Goal: Check status: Check status

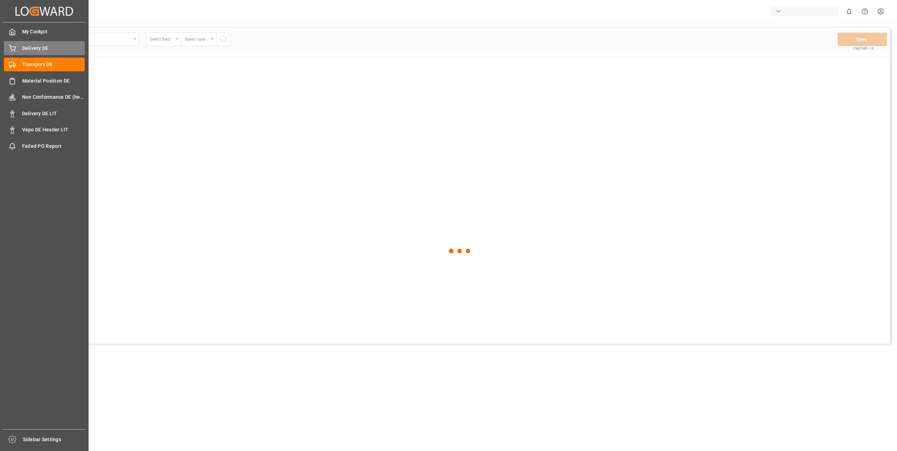
click at [25, 47] on span "Delivery DE" at bounding box center [53, 48] width 63 height 7
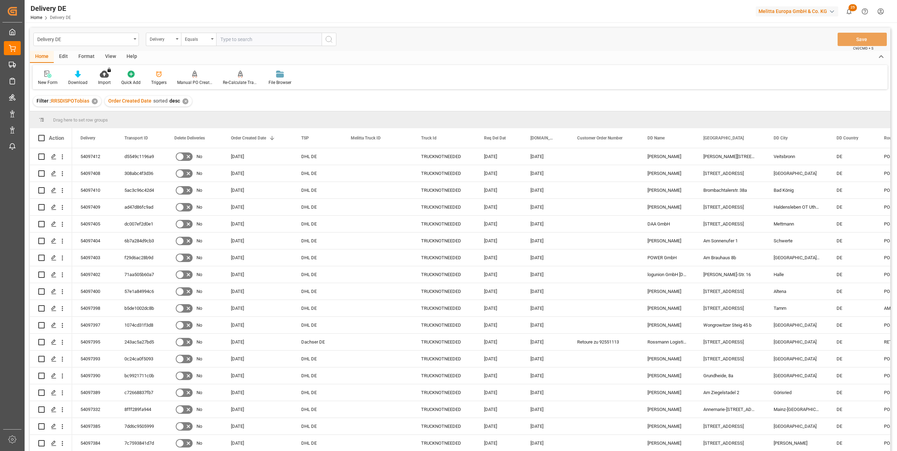
click at [247, 39] on input "text" at bounding box center [268, 39] width 105 height 13
type input "92553540"
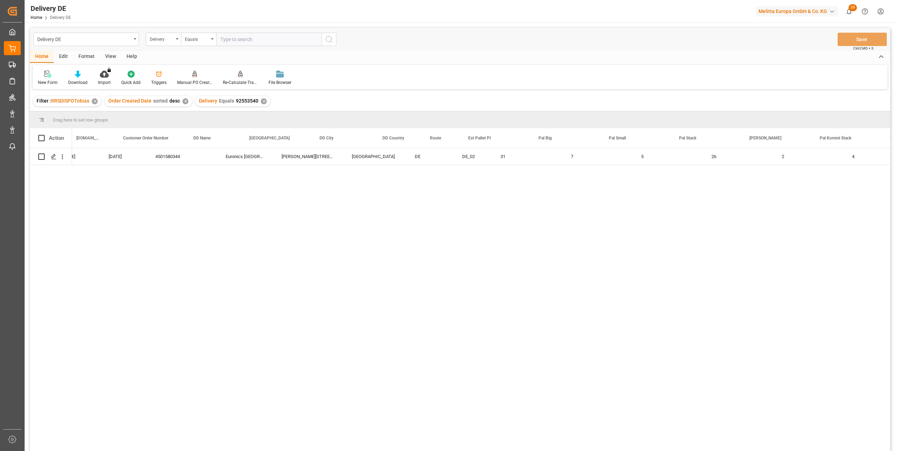
scroll to position [0, 492]
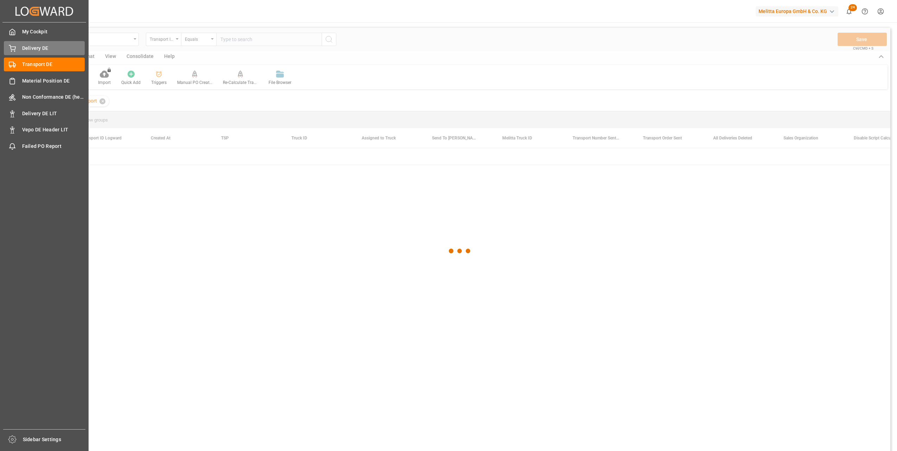
click at [28, 54] on div "Delivery DE Delivery DE" at bounding box center [44, 48] width 81 height 14
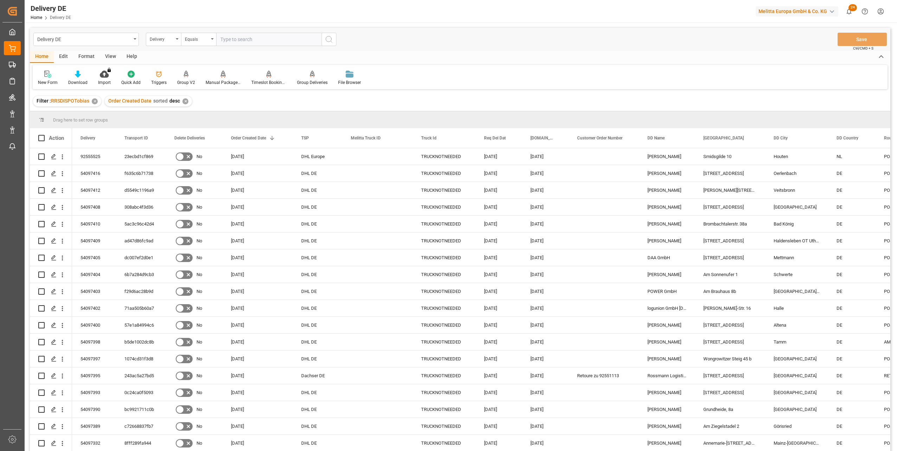
click at [243, 36] on input "text" at bounding box center [268, 39] width 105 height 13
paste input "92553534"
type input "92553534"
